Goal: Task Accomplishment & Management: Complete application form

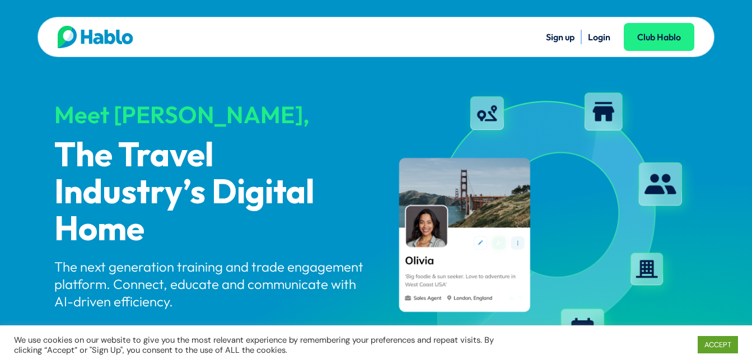
click at [599, 36] on link "Login" at bounding box center [599, 36] width 22 height 11
click at [561, 37] on link "Sign up" at bounding box center [560, 36] width 29 height 11
click at [594, 36] on link "Login" at bounding box center [599, 36] width 22 height 11
click at [570, 32] on link "Sign up" at bounding box center [560, 36] width 29 height 11
click at [594, 45] on div "Sign up Login Club Hablo" at bounding box center [535, 37] width 318 height 22
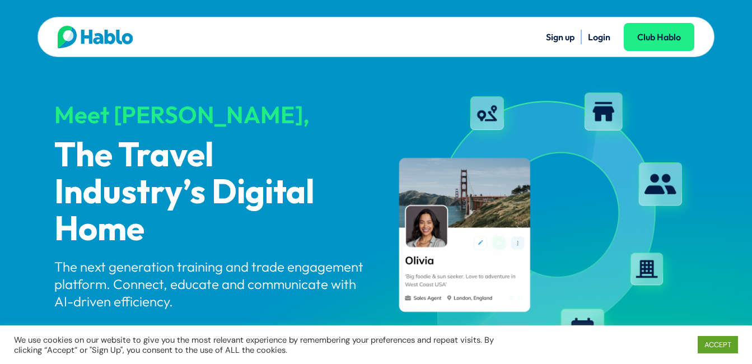
click at [598, 36] on link "Login" at bounding box center [599, 36] width 22 height 11
